Goal: Task Accomplishment & Management: Manage account settings

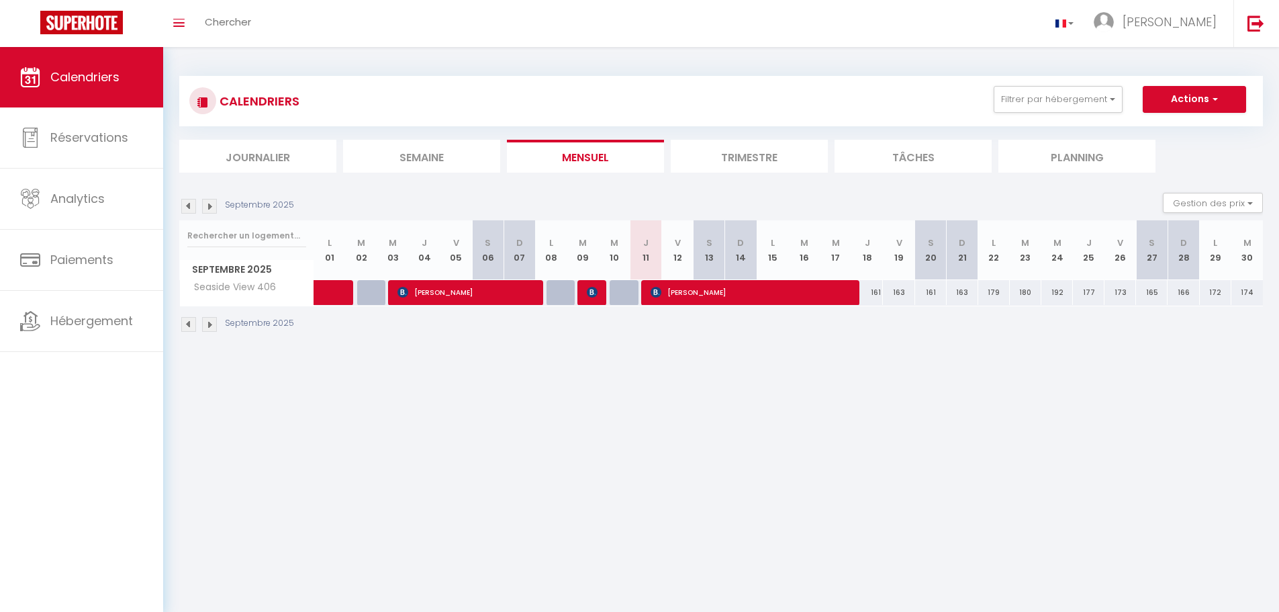
click at [726, 156] on li "Trimestre" at bounding box center [749, 156] width 157 height 33
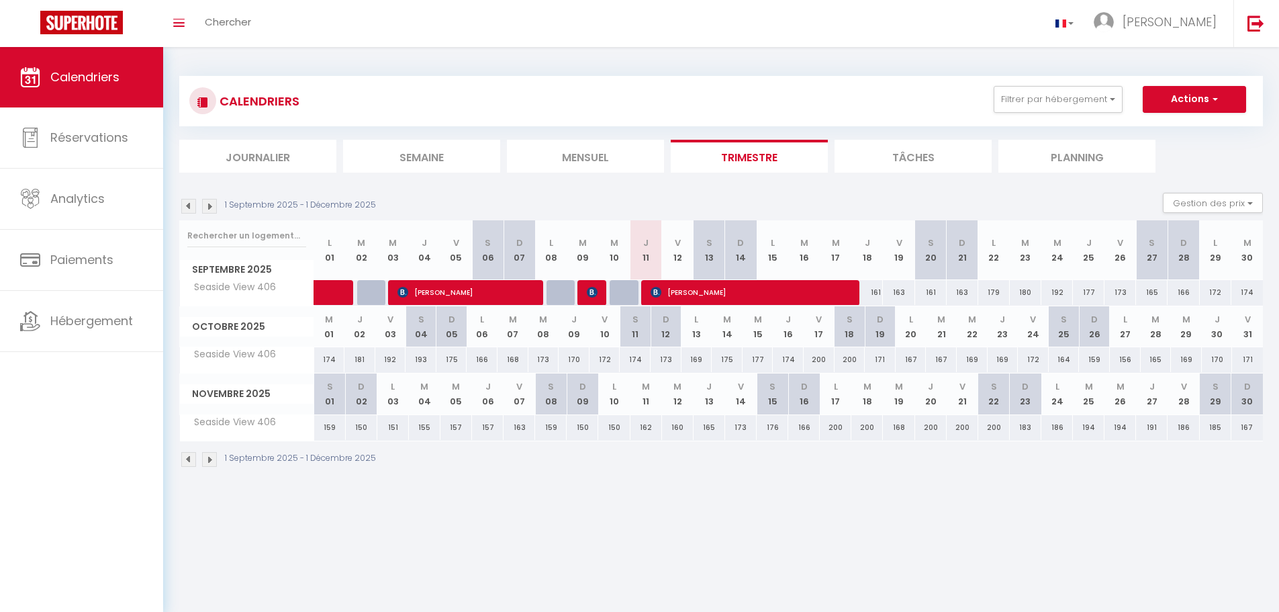
click at [564, 365] on div "170" at bounding box center [574, 359] width 31 height 25
type input "170"
type input "Jeu 09 Octobre 2025"
type input "Ven 10 Octobre 2025"
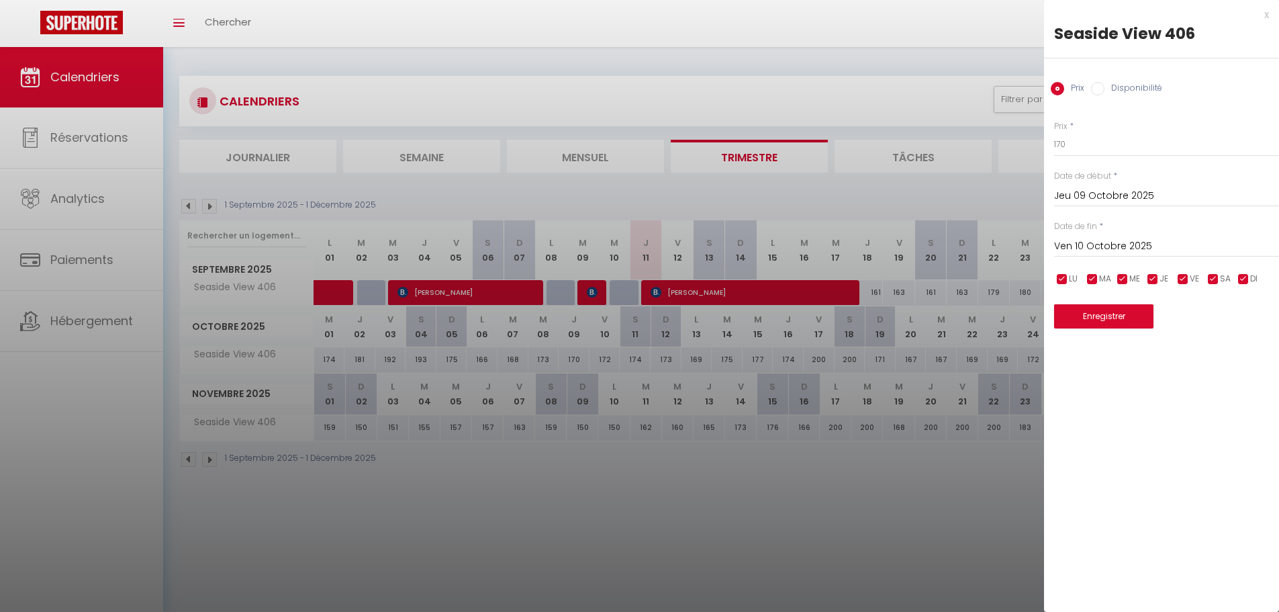
click at [1271, 13] on div "x Seaside View 406 Prix Disponibilité Prix * 170 Statut * Disponible Indisponib…" at bounding box center [1161, 174] width 235 height 348
click at [1265, 11] on div "x" at bounding box center [1156, 15] width 225 height 16
